Goal: Navigation & Orientation: Find specific page/section

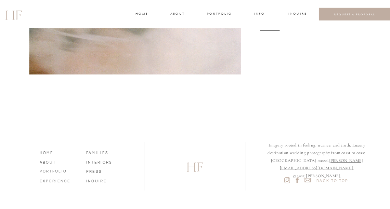
scroll to position [2187, 0]
click at [45, 164] on nav "ABOUT" at bounding box center [58, 162] width 37 height 6
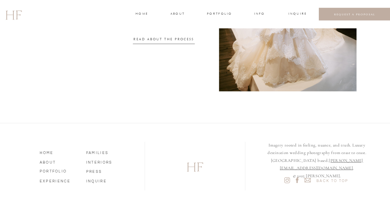
scroll to position [887, 0]
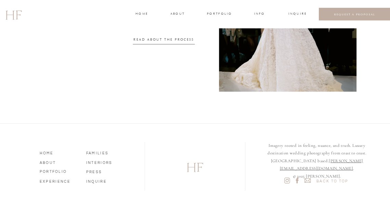
click at [45, 182] on nav "EXPERIENCE" at bounding box center [58, 181] width 37 height 6
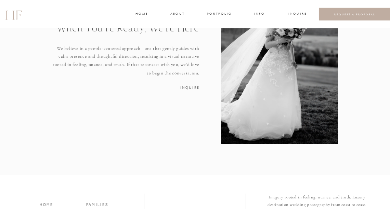
scroll to position [927, 0]
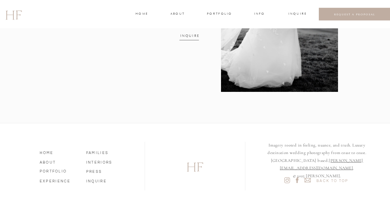
click at [256, 10] on div at bounding box center [279, 10] width 117 height 164
click at [258, 13] on h3 "INFO" at bounding box center [259, 14] width 12 height 6
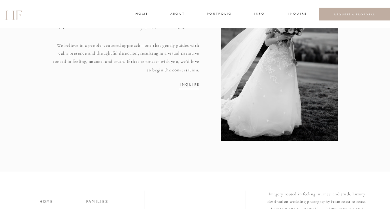
scroll to position [873, 0]
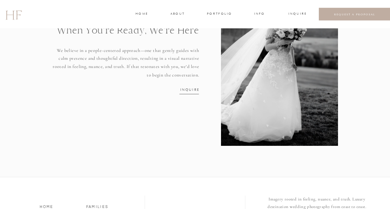
click at [258, 14] on h3 "INFO" at bounding box center [259, 14] width 12 height 6
click at [258, 11] on div at bounding box center [279, 64] width 117 height 164
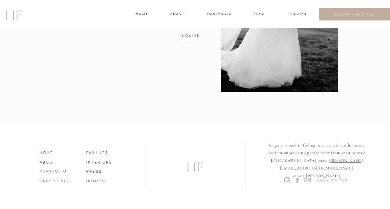
scroll to position [927, 0]
click at [95, 171] on nav "PRESS" at bounding box center [104, 172] width 37 height 6
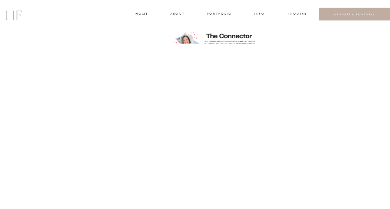
scroll to position [365, 0]
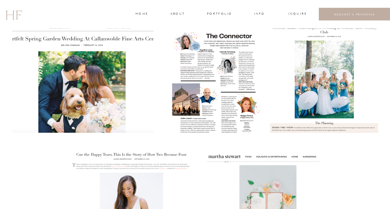
click at [218, 68] on div at bounding box center [216, 81] width 90 height 104
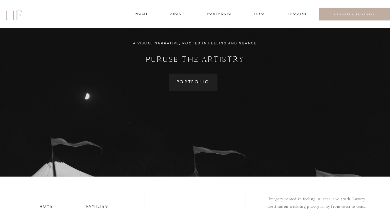
scroll to position [696, 0]
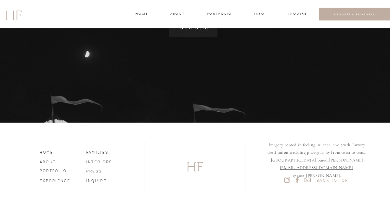
click at [91, 151] on nav "FAMILIES" at bounding box center [104, 152] width 37 height 6
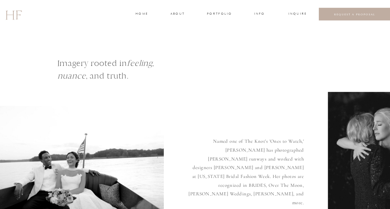
click at [293, 15] on h3 "INQUIRE" at bounding box center [296, 14] width 17 height 6
